Goal: Task Accomplishment & Management: Manage account settings

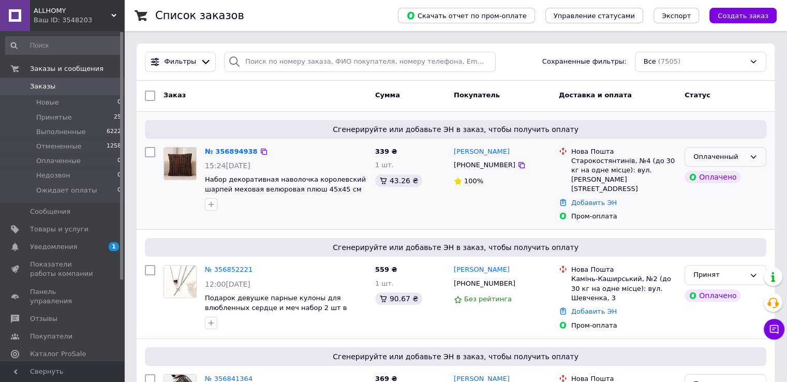
click at [746, 155] on div "Оплаченный" at bounding box center [725, 157] width 82 height 20
click at [732, 175] on li "Принят" at bounding box center [725, 178] width 81 height 19
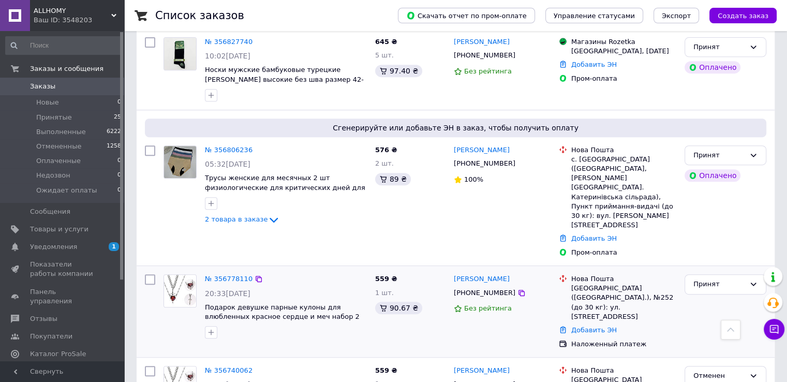
scroll to position [466, 0]
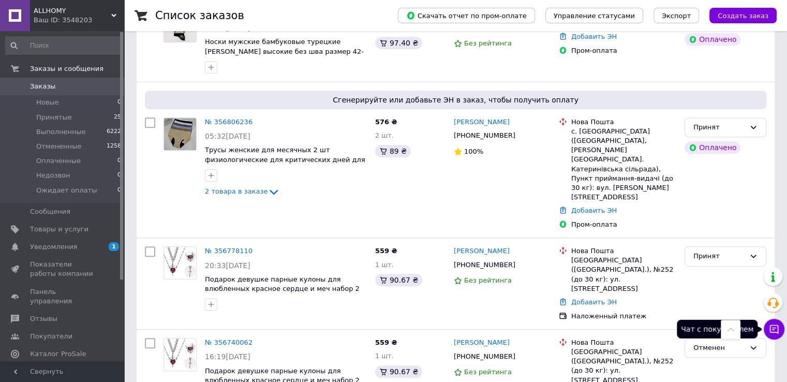
click at [776, 333] on icon at bounding box center [774, 329] width 10 height 10
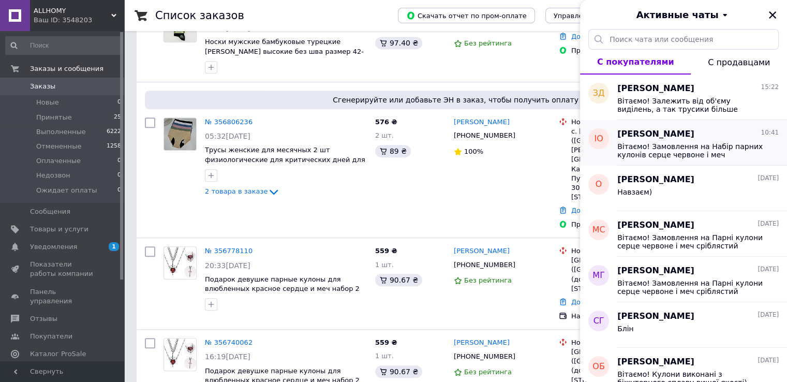
click at [736, 157] on span "Вітаємо! Замовлення на Набір парних кулонів серце червоне і меч сріблястий прий…" at bounding box center [690, 150] width 147 height 17
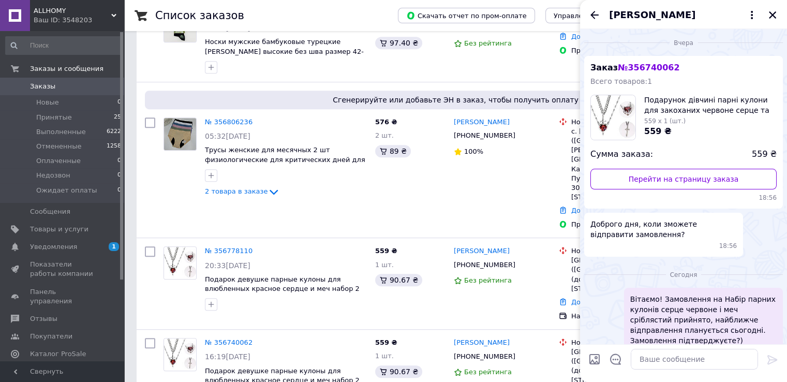
scroll to position [23, 0]
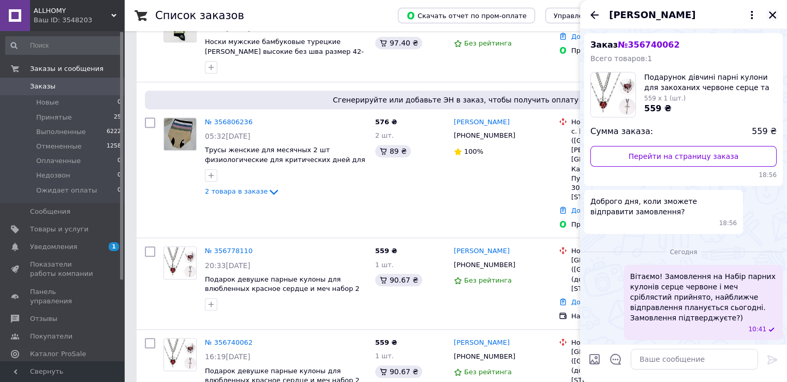
click at [774, 13] on icon "Закрыть" at bounding box center [772, 14] width 7 height 7
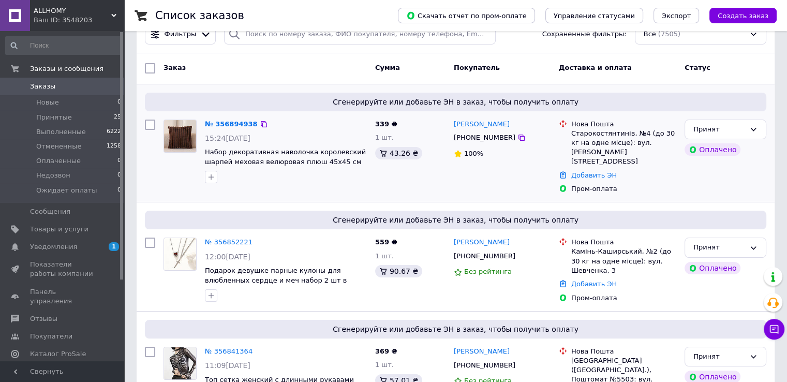
scroll to position [0, 0]
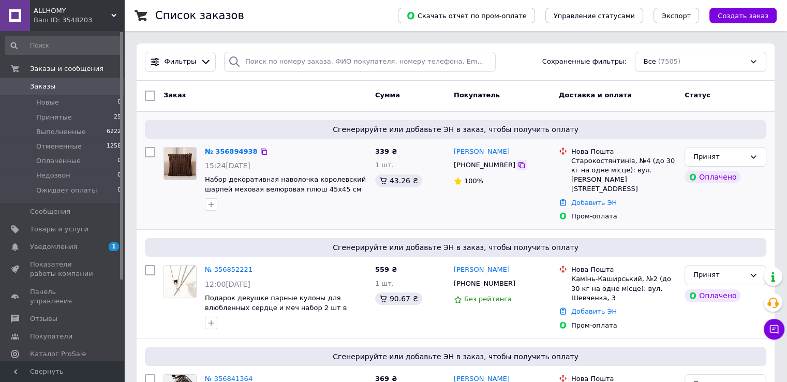
click at [518, 165] on icon at bounding box center [521, 165] width 6 height 6
click at [64, 253] on link "Уведомления 1 0" at bounding box center [63, 247] width 127 height 18
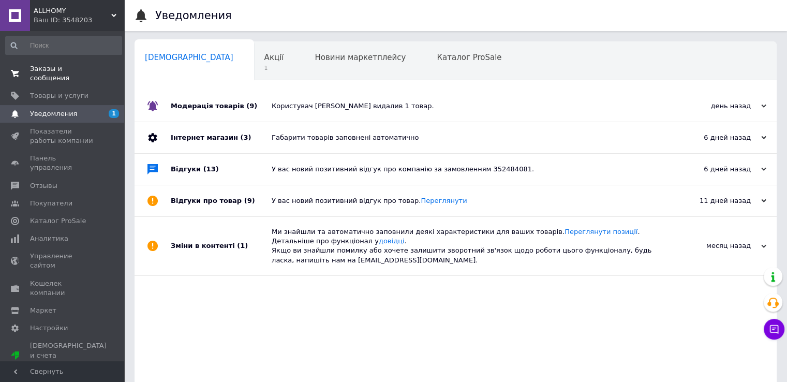
click at [71, 64] on span "Заказы и сообщения" at bounding box center [63, 73] width 66 height 19
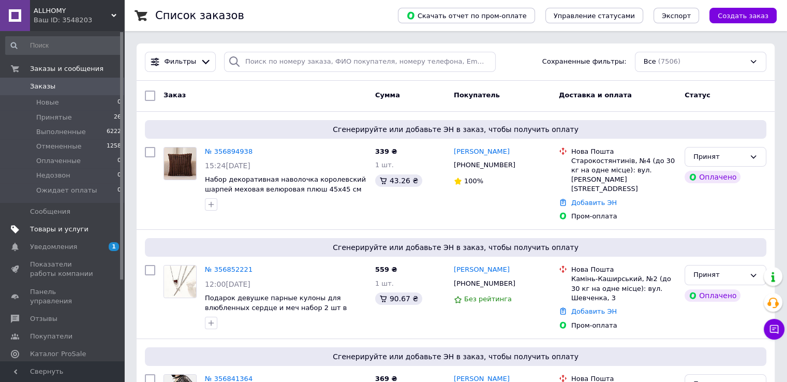
click at [62, 229] on span "Товары и услуги" at bounding box center [59, 228] width 58 height 9
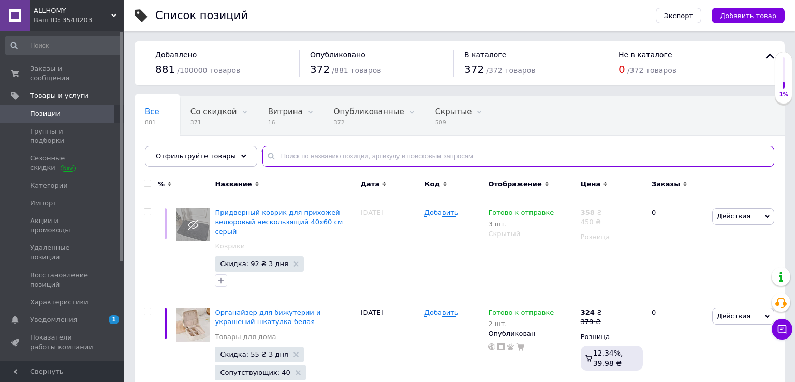
click at [337, 158] on input "text" at bounding box center [518, 156] width 512 height 21
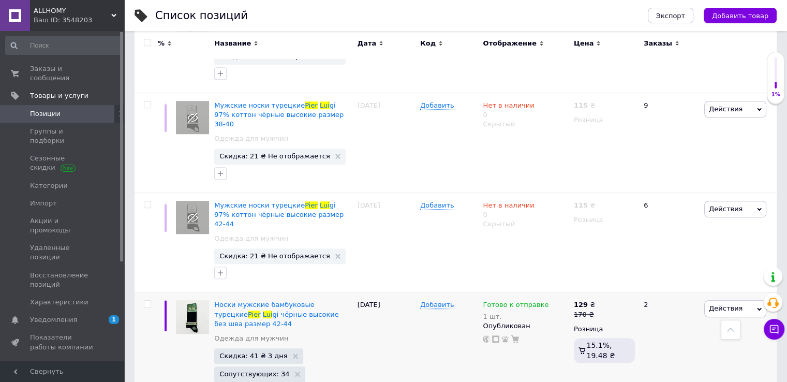
scroll to position [552, 0]
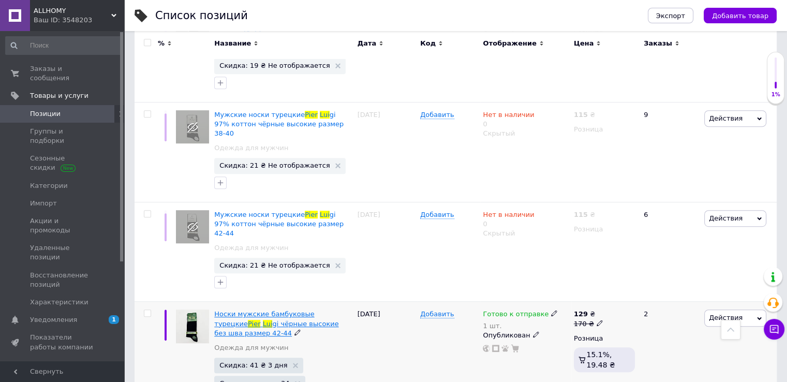
type input "pier lui"
click at [291, 320] on span "gi чёрные высокие без шва размер 42-44" at bounding box center [276, 328] width 124 height 17
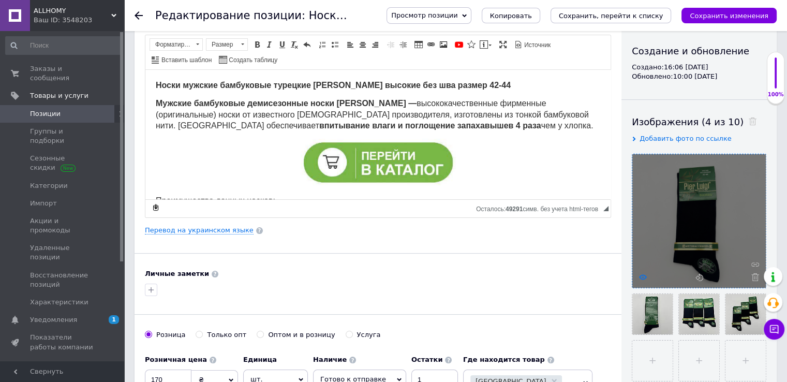
click at [641, 275] on use at bounding box center [643, 276] width 8 height 5
